Goal: Task Accomplishment & Management: Use online tool/utility

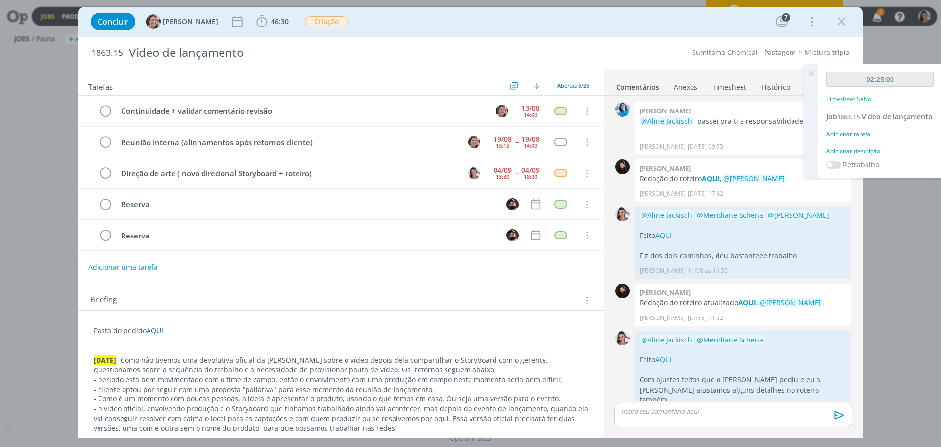
scroll to position [741, 0]
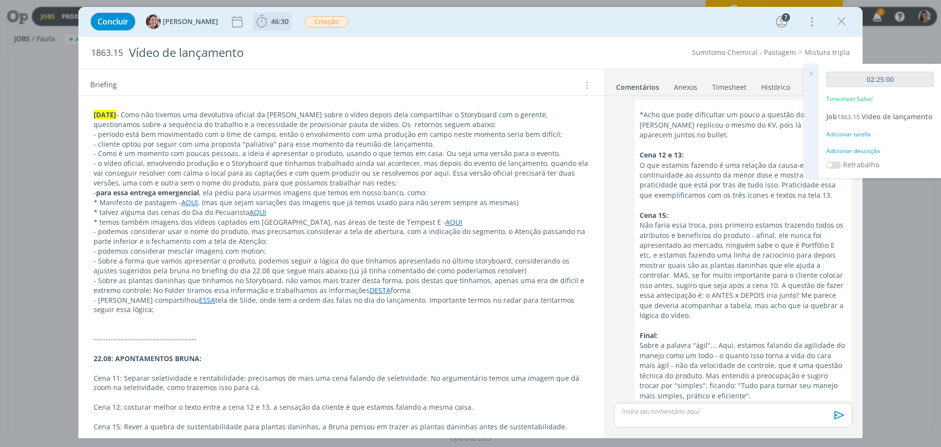
click at [274, 18] on span "46:30" at bounding box center [280, 21] width 18 height 9
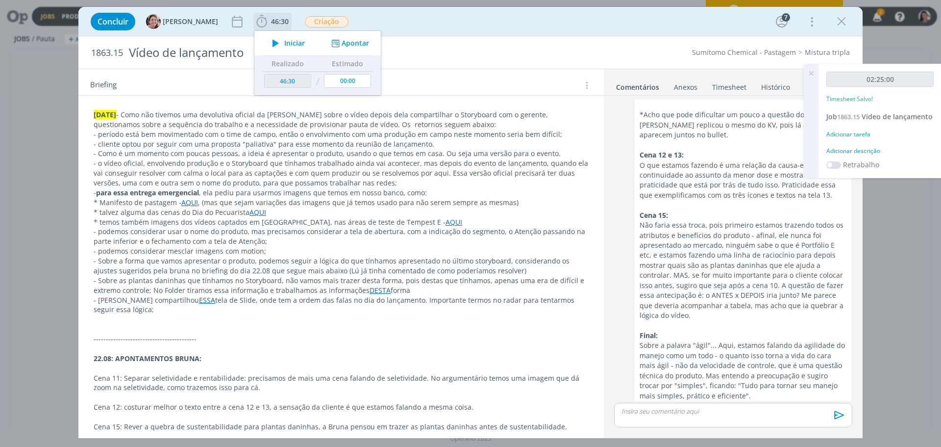
click at [285, 47] on span "Iniciar" at bounding box center [294, 43] width 21 height 7
type input "00:00:05"
click at [809, 72] on icon at bounding box center [812, 73] width 18 height 19
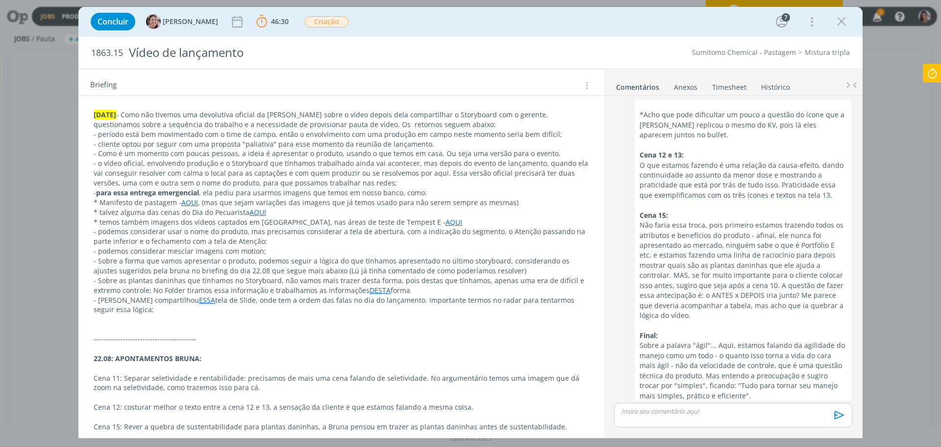
click at [280, 289] on p "- Sobre as plantas daninhas que tínhamos no Storyboard, não vamos mais trazer d…" at bounding box center [341, 286] width 495 height 20
click at [463, 331] on p "dialog" at bounding box center [341, 329] width 495 height 10
click at [465, 346] on p "dialog" at bounding box center [341, 349] width 495 height 10
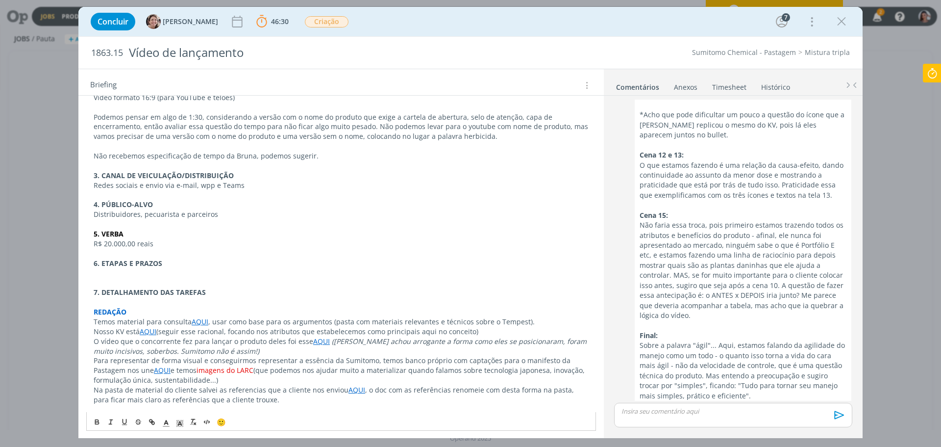
scroll to position [1177, 0]
